Goal: Navigation & Orientation: Find specific page/section

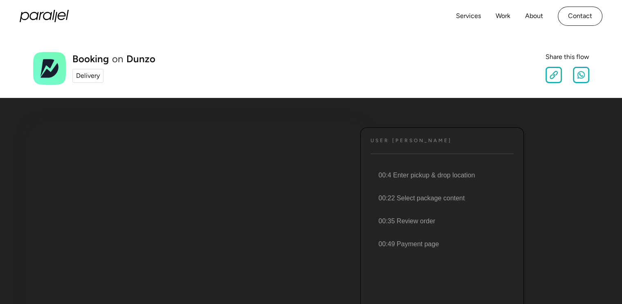
click at [87, 79] on div "Delivery" at bounding box center [88, 76] width 24 height 10
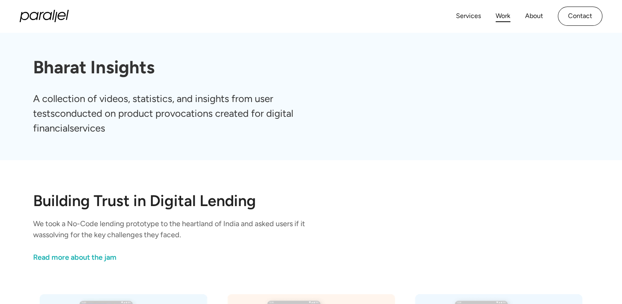
click at [501, 16] on link "Work" at bounding box center [503, 16] width 15 height 12
